Goal: Task Accomplishment & Management: Use online tool/utility

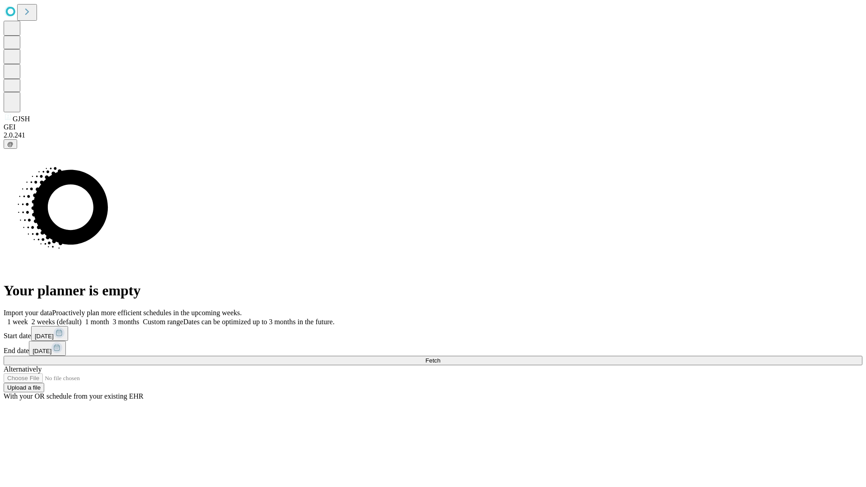
click at [440, 357] on span "Fetch" at bounding box center [432, 360] width 15 height 7
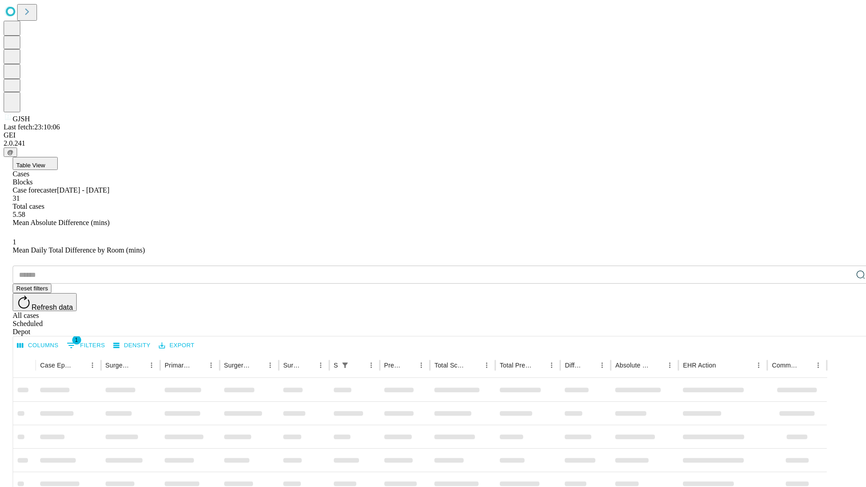
click at [842, 328] on div "Depot" at bounding box center [442, 332] width 859 height 8
